Goal: Complete application form

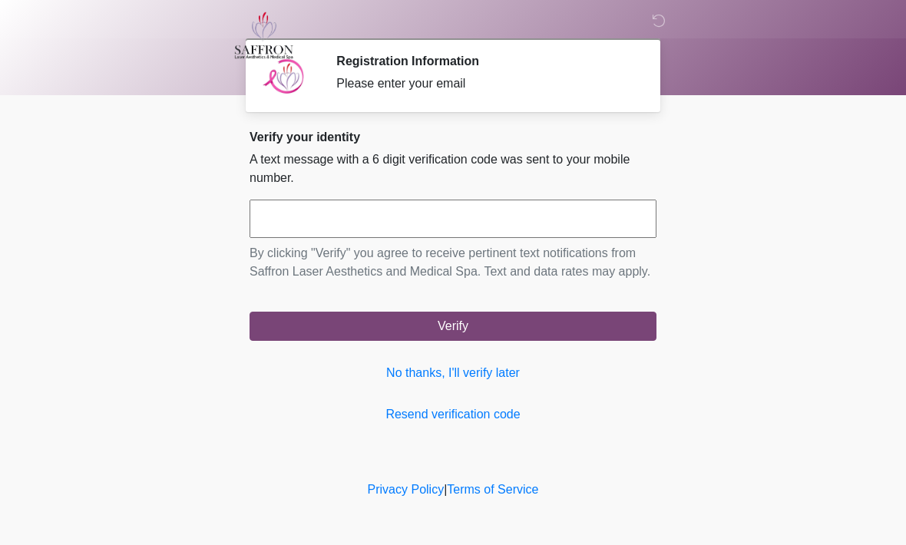
scroll to position [1, 0]
click at [595, 233] on input "text" at bounding box center [453, 219] width 407 height 38
type input "******"
click at [501, 341] on button "Verify" at bounding box center [453, 326] width 407 height 29
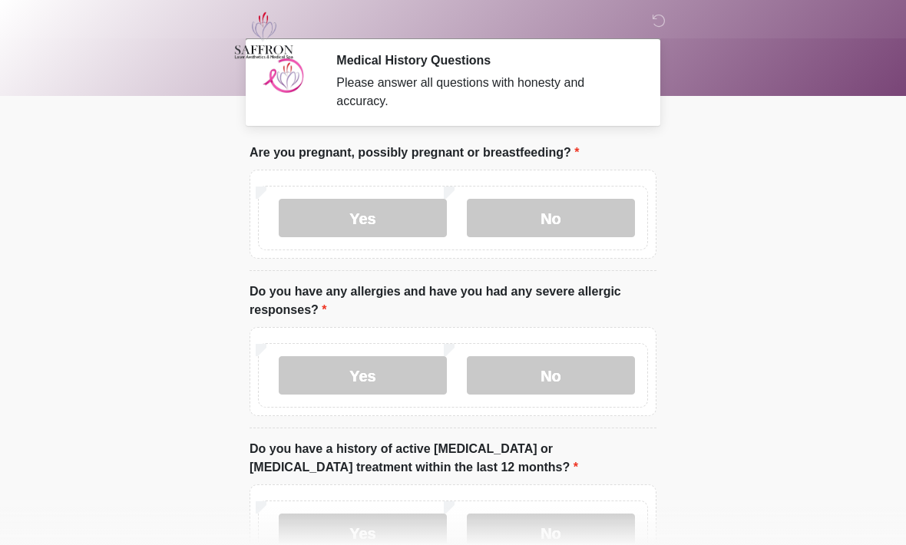
click at [562, 211] on label "No" at bounding box center [551, 218] width 168 height 38
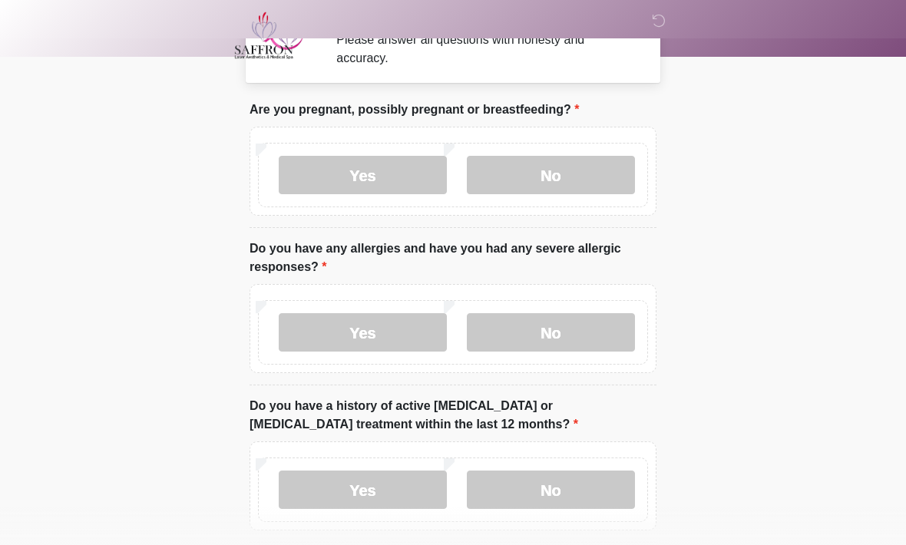
scroll to position [46, 0]
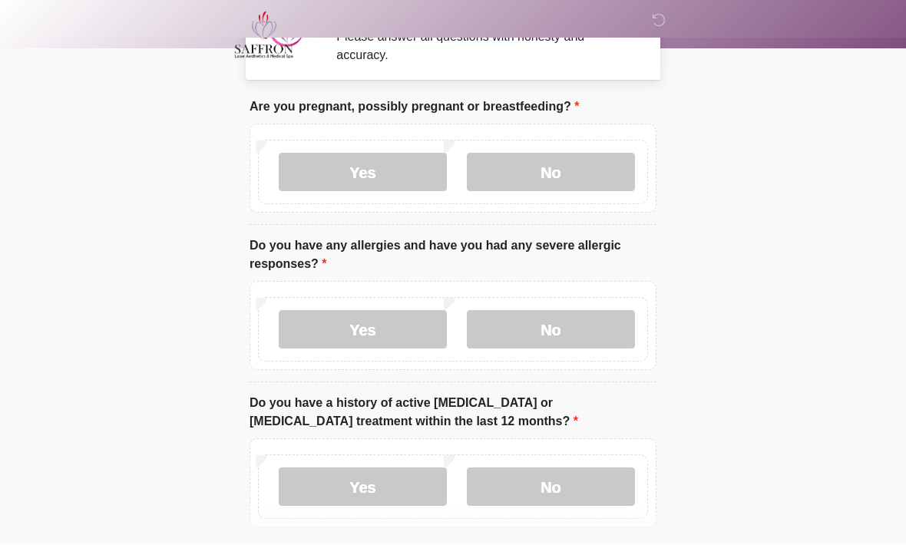
click at [590, 322] on label "No" at bounding box center [551, 330] width 168 height 38
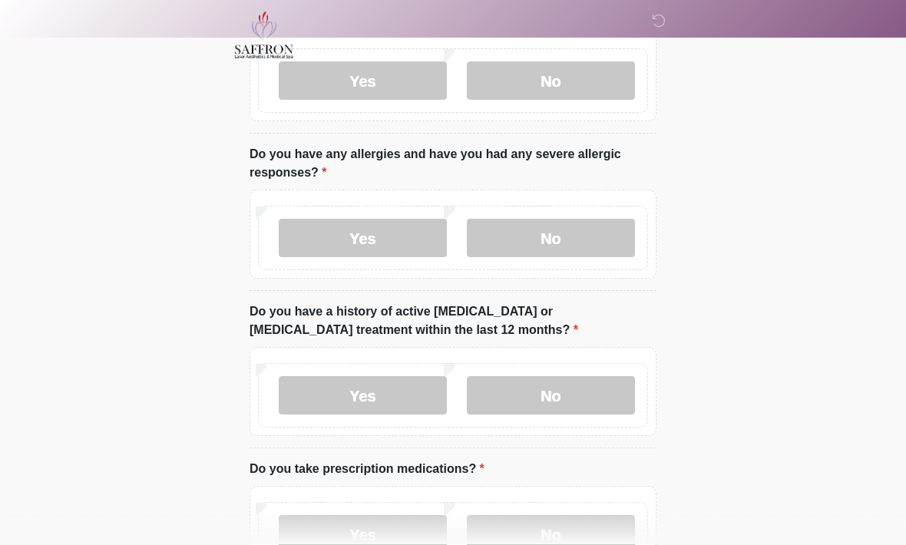
scroll to position [138, 0]
click at [608, 399] on label "No" at bounding box center [551, 395] width 168 height 38
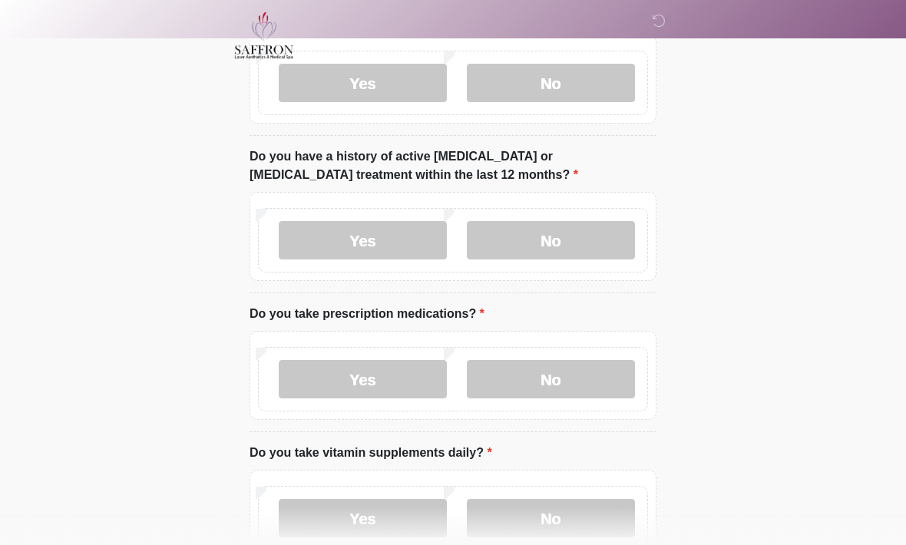
scroll to position [293, 0]
click at [617, 386] on label "No" at bounding box center [551, 380] width 168 height 38
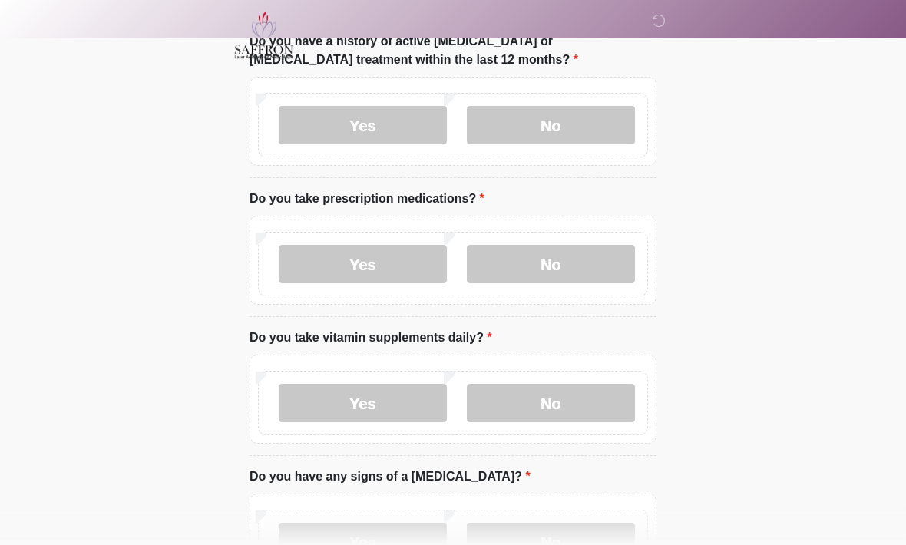
scroll to position [416, 0]
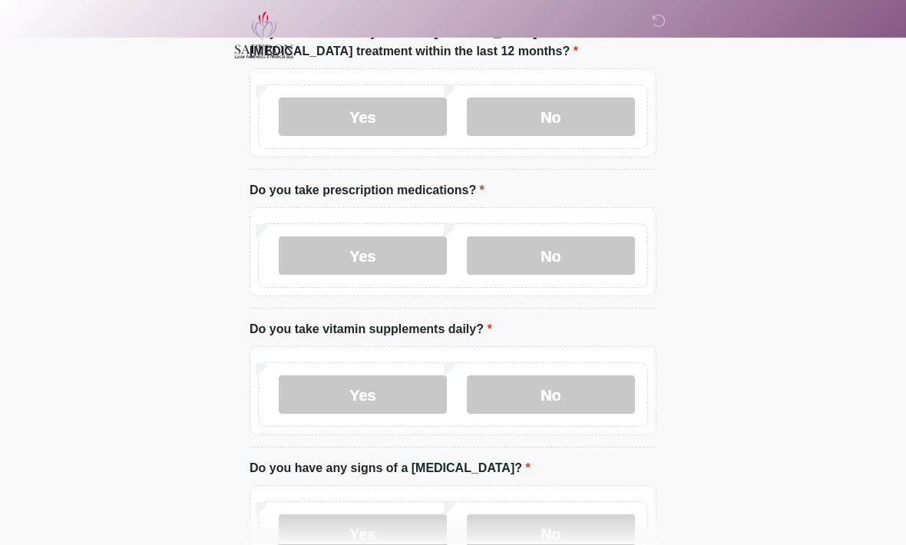
click at [620, 394] on label "No" at bounding box center [551, 395] width 168 height 38
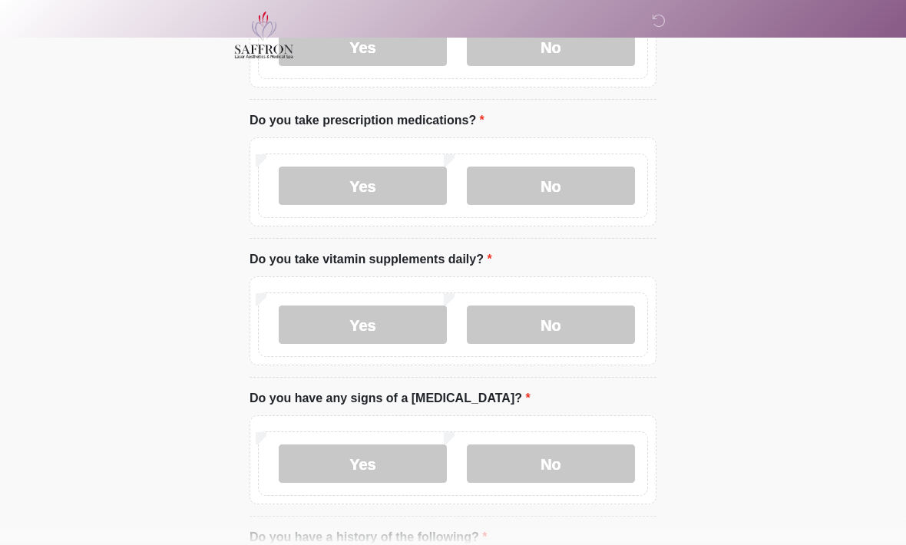
scroll to position [487, 0]
click at [403, 326] on label "Yes" at bounding box center [363, 325] width 168 height 38
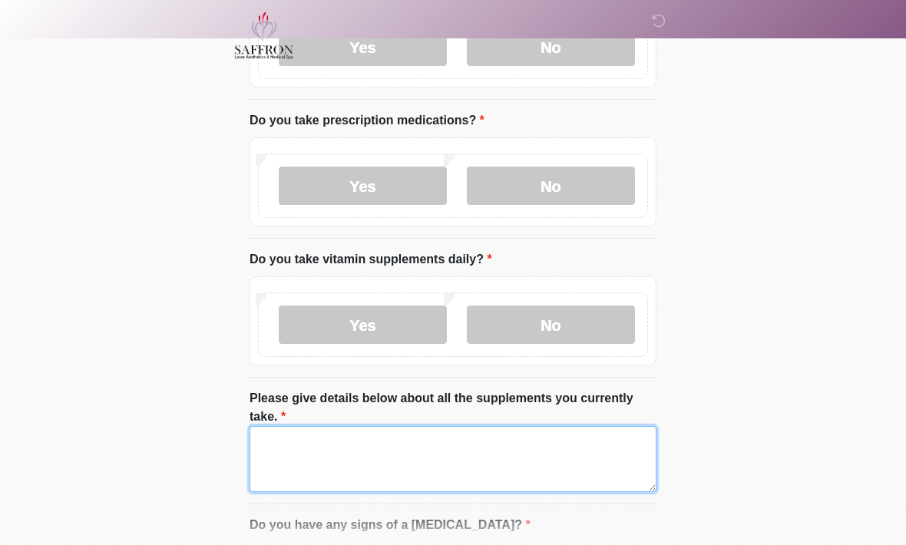
click at [615, 440] on textarea "Please give details below about all the supplements you currently take." at bounding box center [453, 459] width 407 height 66
click at [476, 456] on textarea "**********" at bounding box center [453, 459] width 407 height 66
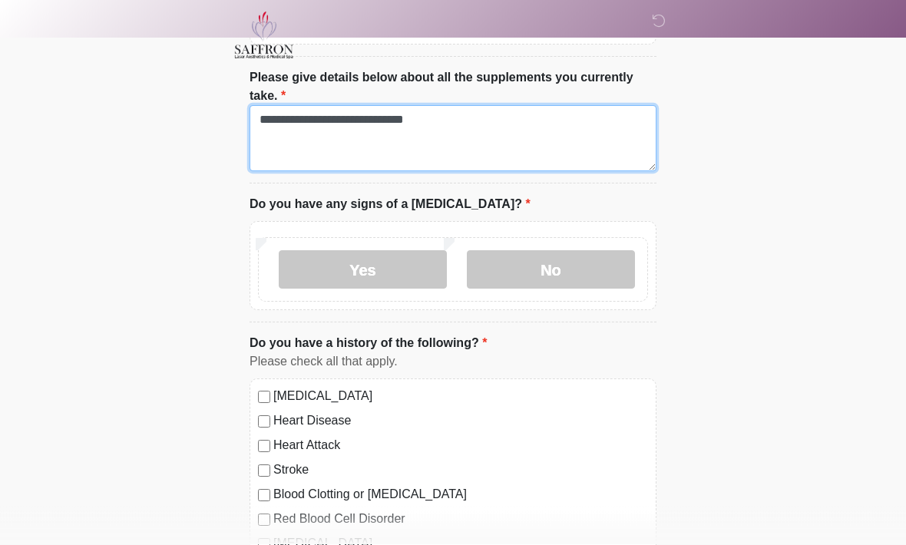
scroll to position [808, 0]
type textarea "**********"
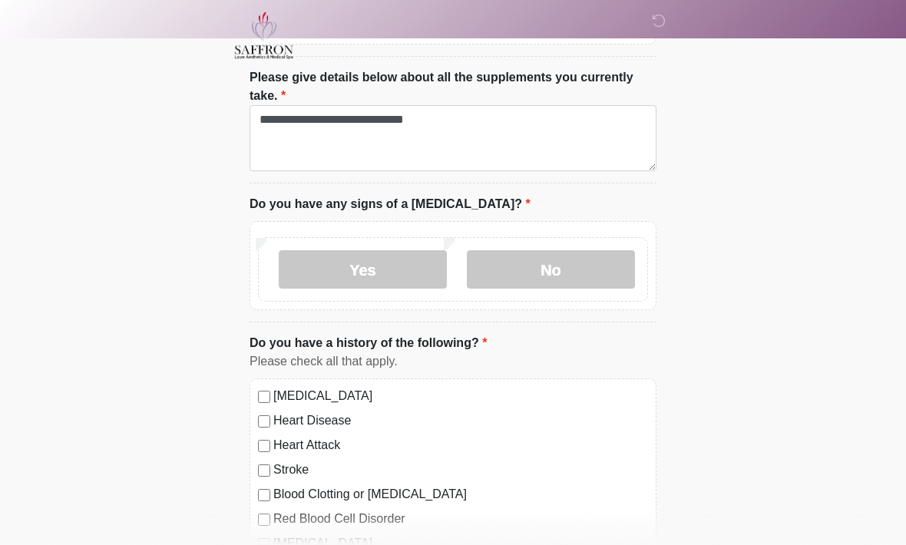
click at [523, 257] on label "No" at bounding box center [551, 269] width 168 height 38
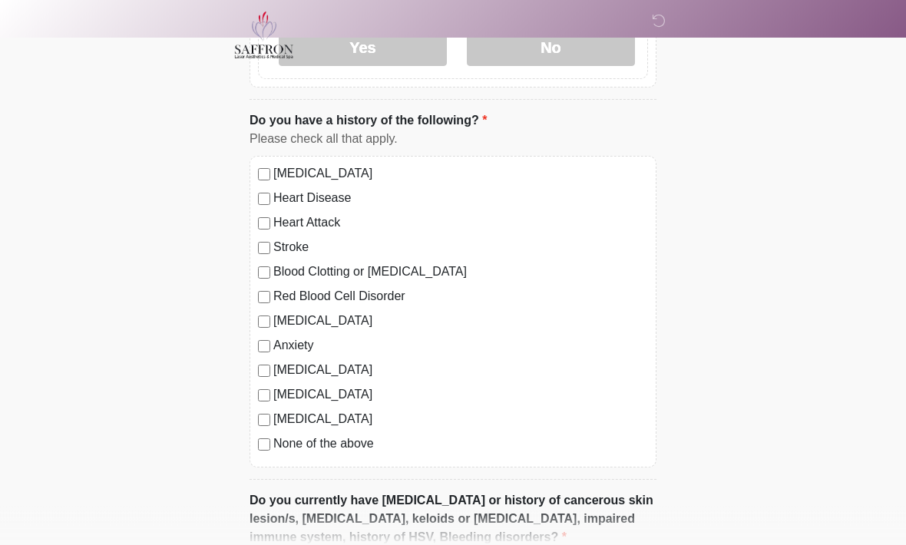
scroll to position [1031, 0]
click at [363, 438] on label "None of the above" at bounding box center [460, 444] width 375 height 18
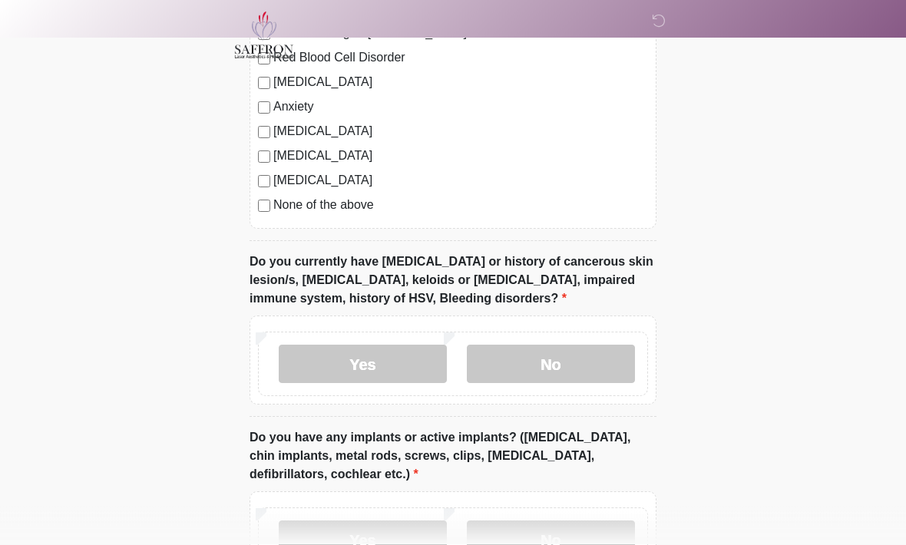
scroll to position [1269, 0]
click at [608, 374] on label "No" at bounding box center [551, 365] width 168 height 38
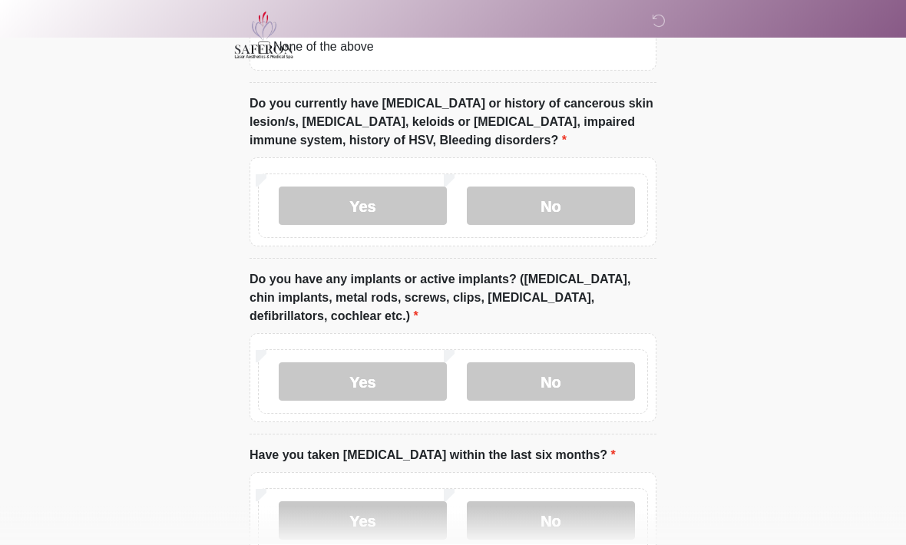
scroll to position [1431, 0]
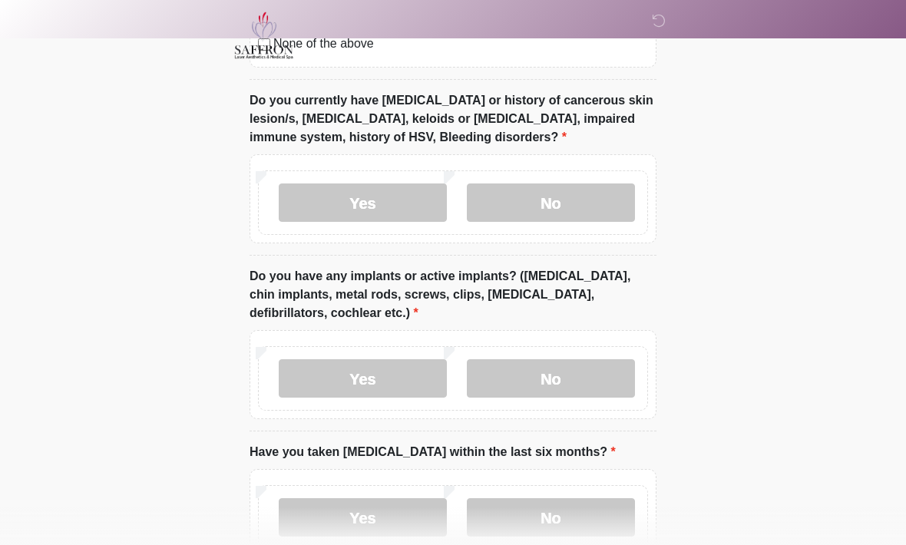
click at [595, 376] on label "No" at bounding box center [551, 379] width 168 height 38
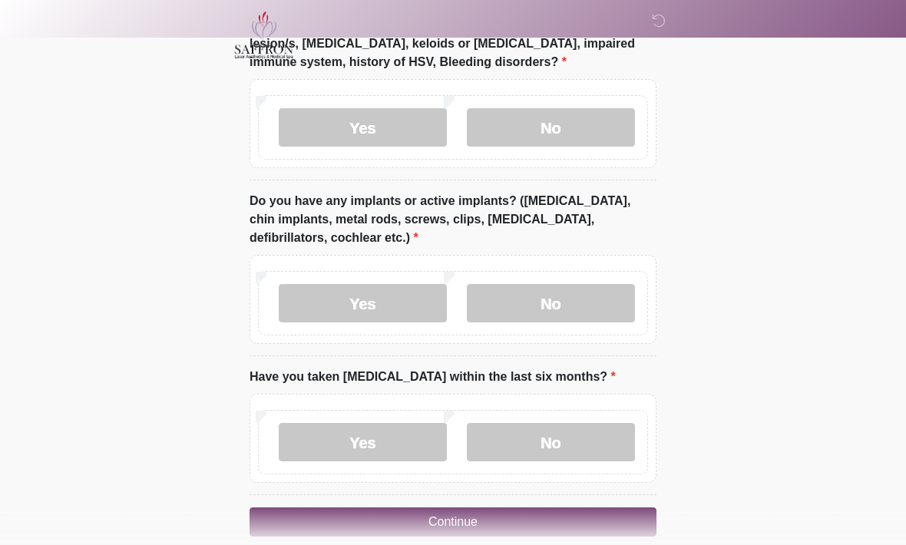
scroll to position [1526, 0]
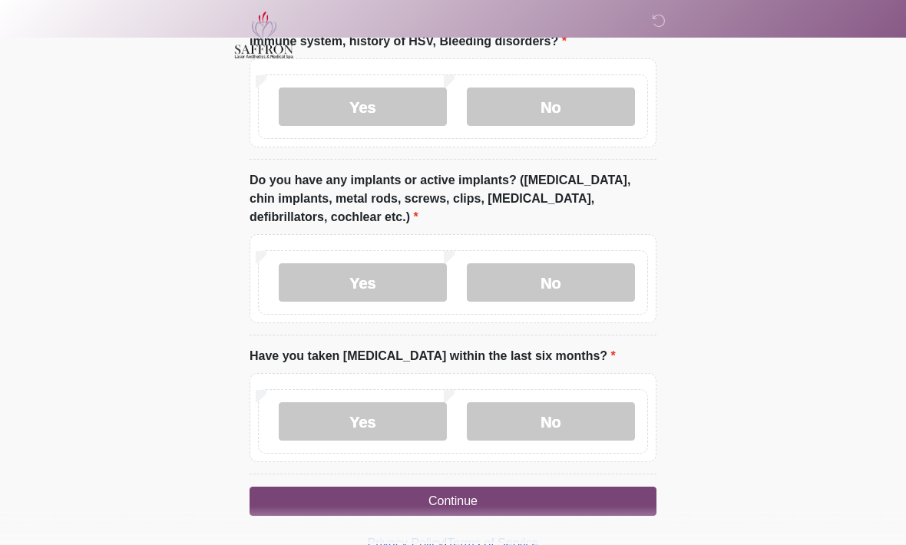
click at [592, 422] on label "No" at bounding box center [551, 422] width 168 height 38
click at [601, 495] on button "Continue" at bounding box center [453, 502] width 407 height 29
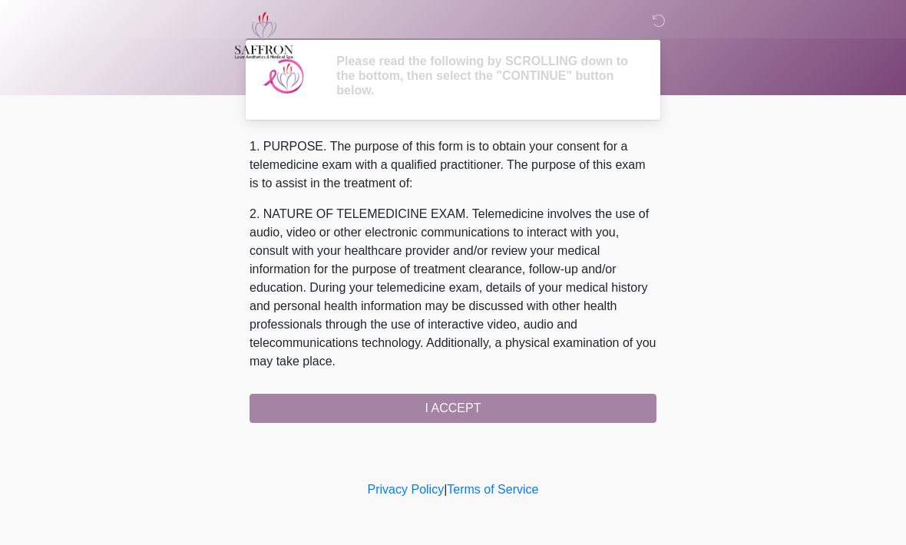
scroll to position [0, 0]
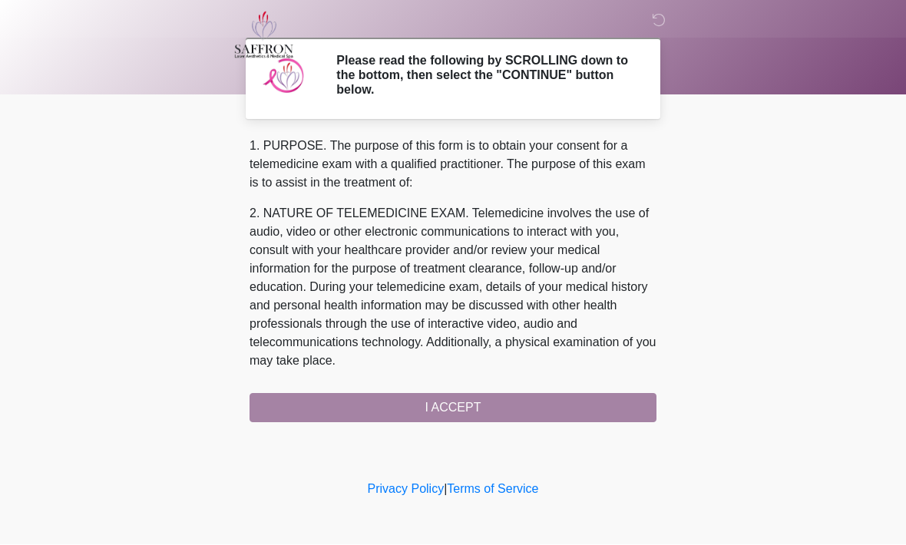
click at [581, 388] on div "1. PURPOSE. The purpose of this form is to obtain your consent for a telemedici…" at bounding box center [453, 281] width 407 height 286
click at [598, 406] on div "1. PURPOSE. The purpose of this form is to obtain your consent for a telemedici…" at bounding box center [453, 281] width 407 height 286
click at [453, 396] on div "1. PURPOSE. The purpose of this form is to obtain your consent for a telemedici…" at bounding box center [453, 281] width 407 height 286
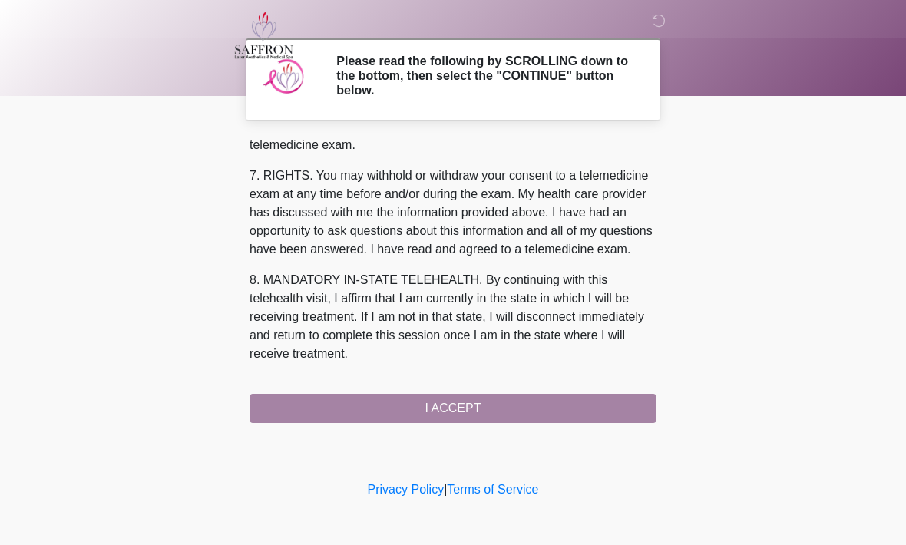
scroll to position [690, 0]
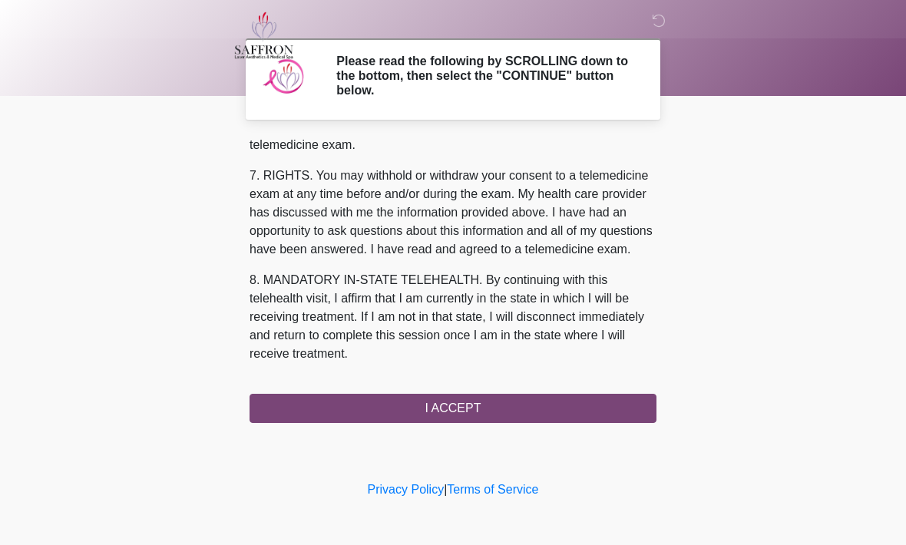
click at [569, 409] on button "I ACCEPT" at bounding box center [453, 408] width 407 height 29
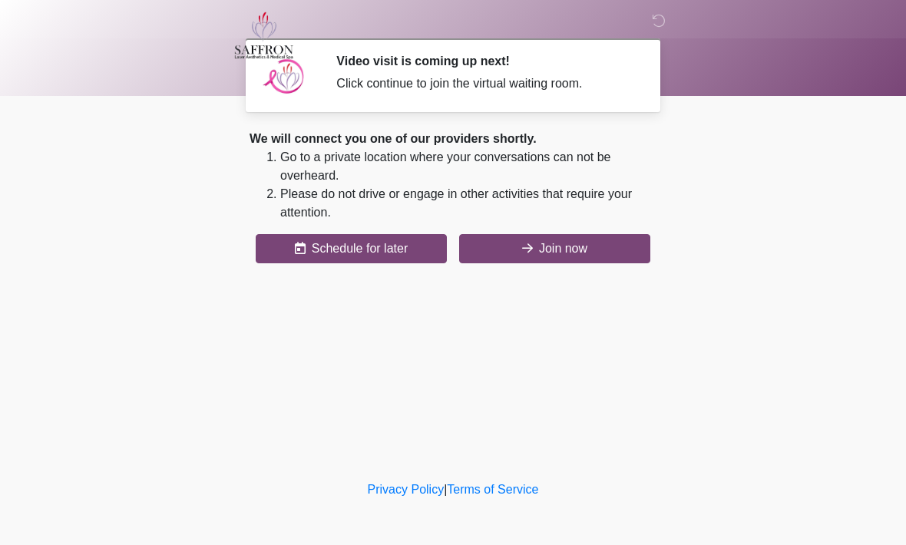
click at [604, 262] on button "Join now" at bounding box center [554, 248] width 191 height 29
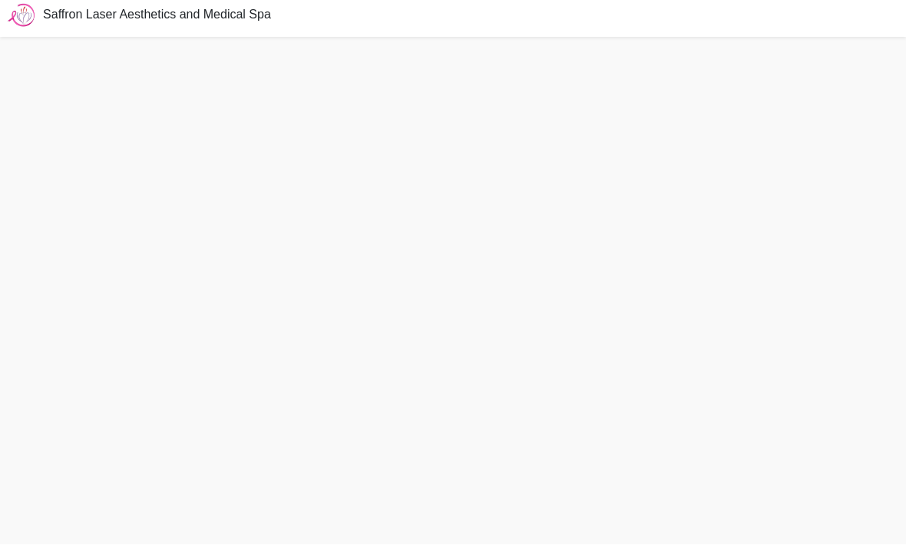
scroll to position [55, 0]
